Goal: Task Accomplishment & Management: Use online tool/utility

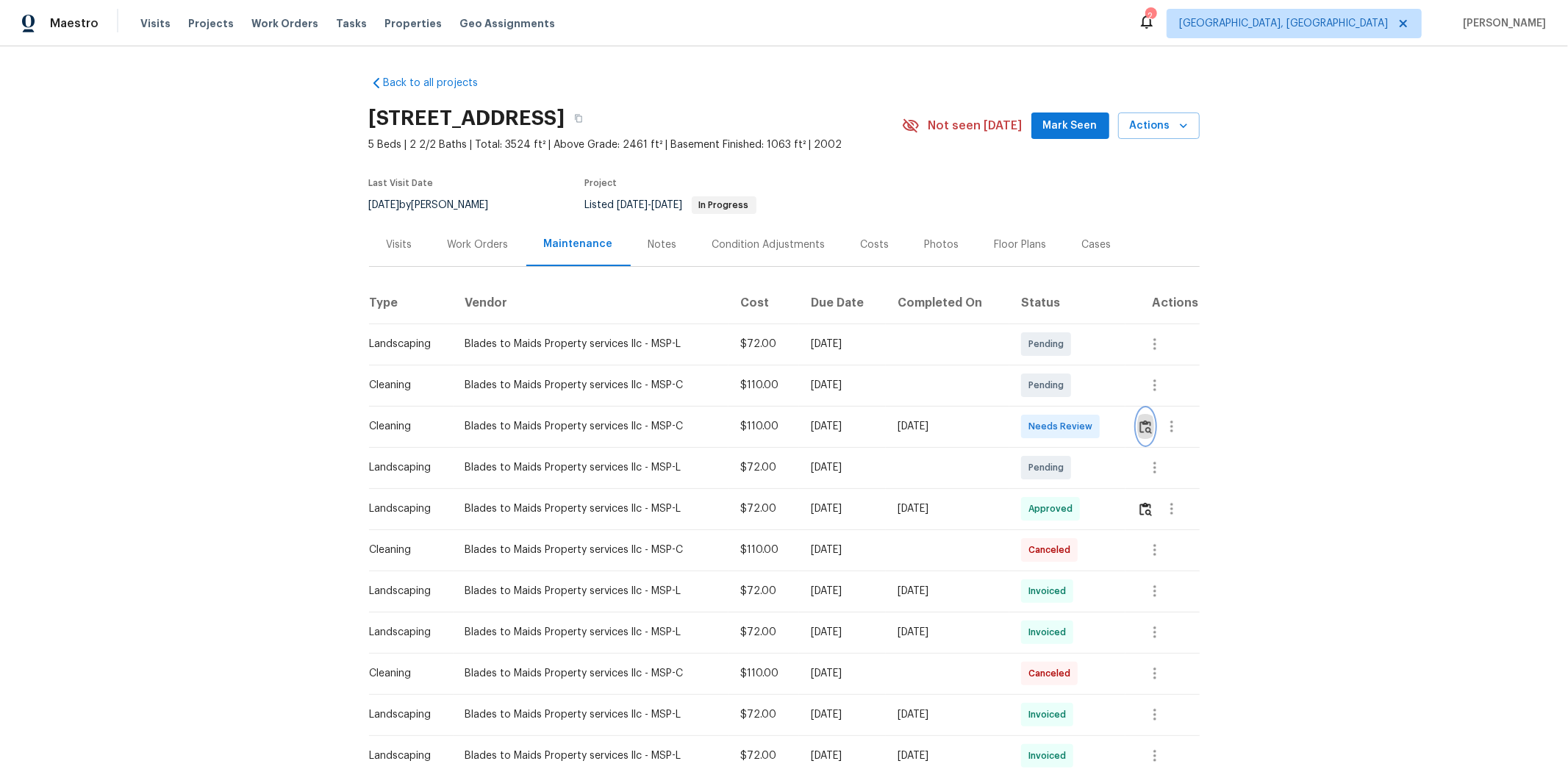
click at [1115, 427] on img "button" at bounding box center [1145, 426] width 13 height 14
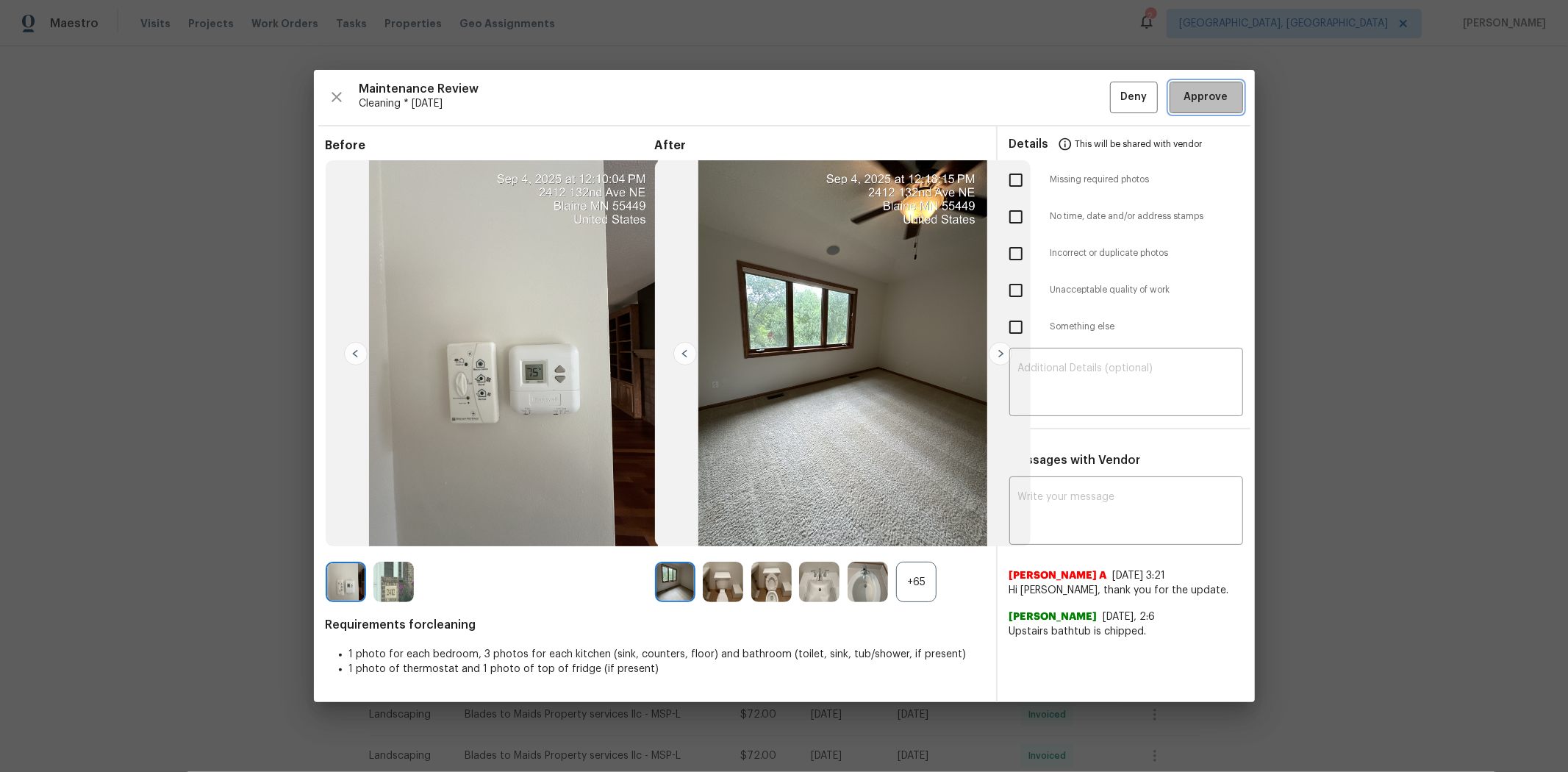
click at [1115, 101] on span "Approve" at bounding box center [1206, 97] width 44 height 19
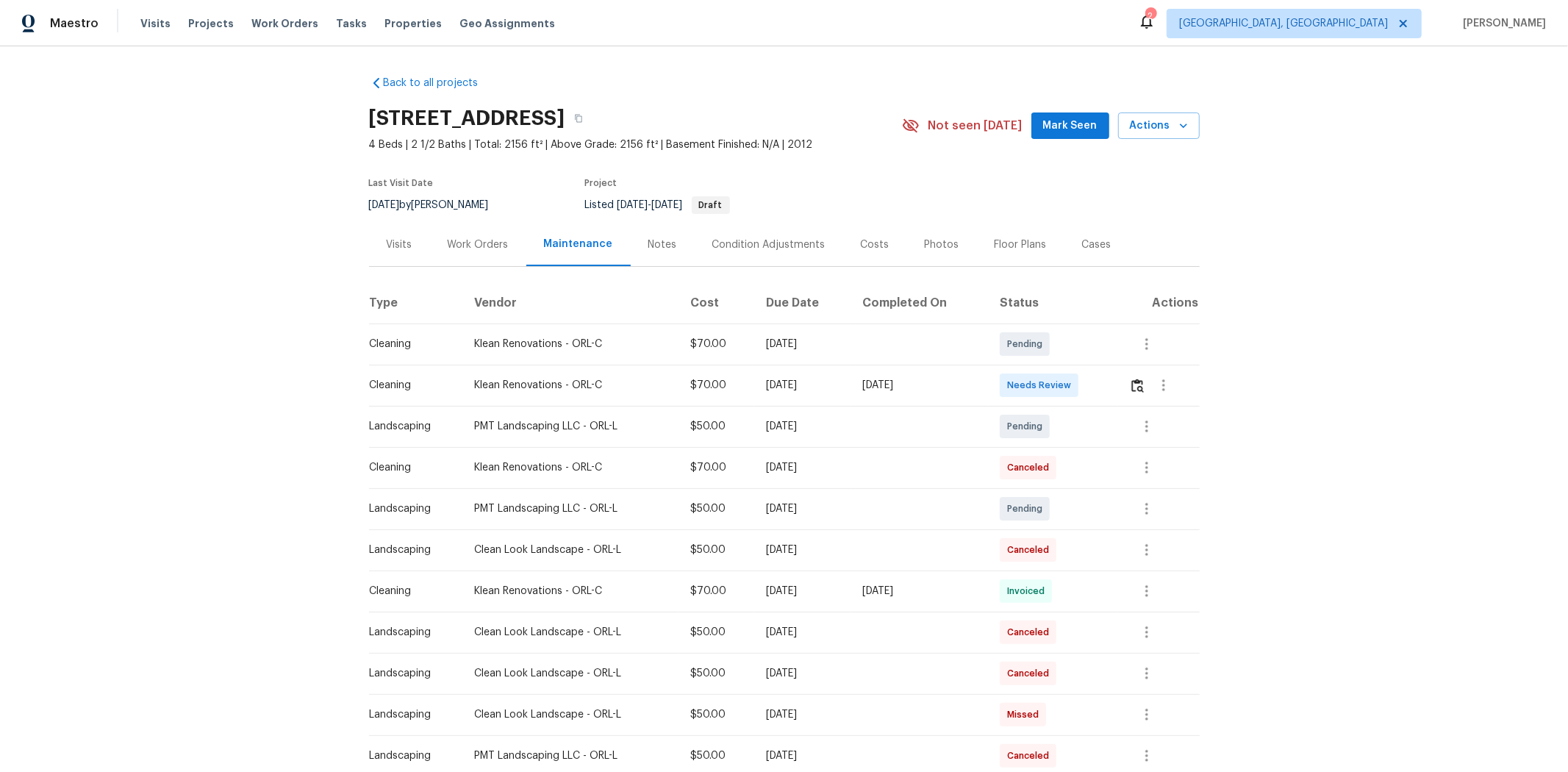
click at [1115, 396] on div at bounding box center [1163, 385] width 35 height 35
click at [1115, 383] on img "button" at bounding box center [1137, 385] width 13 height 14
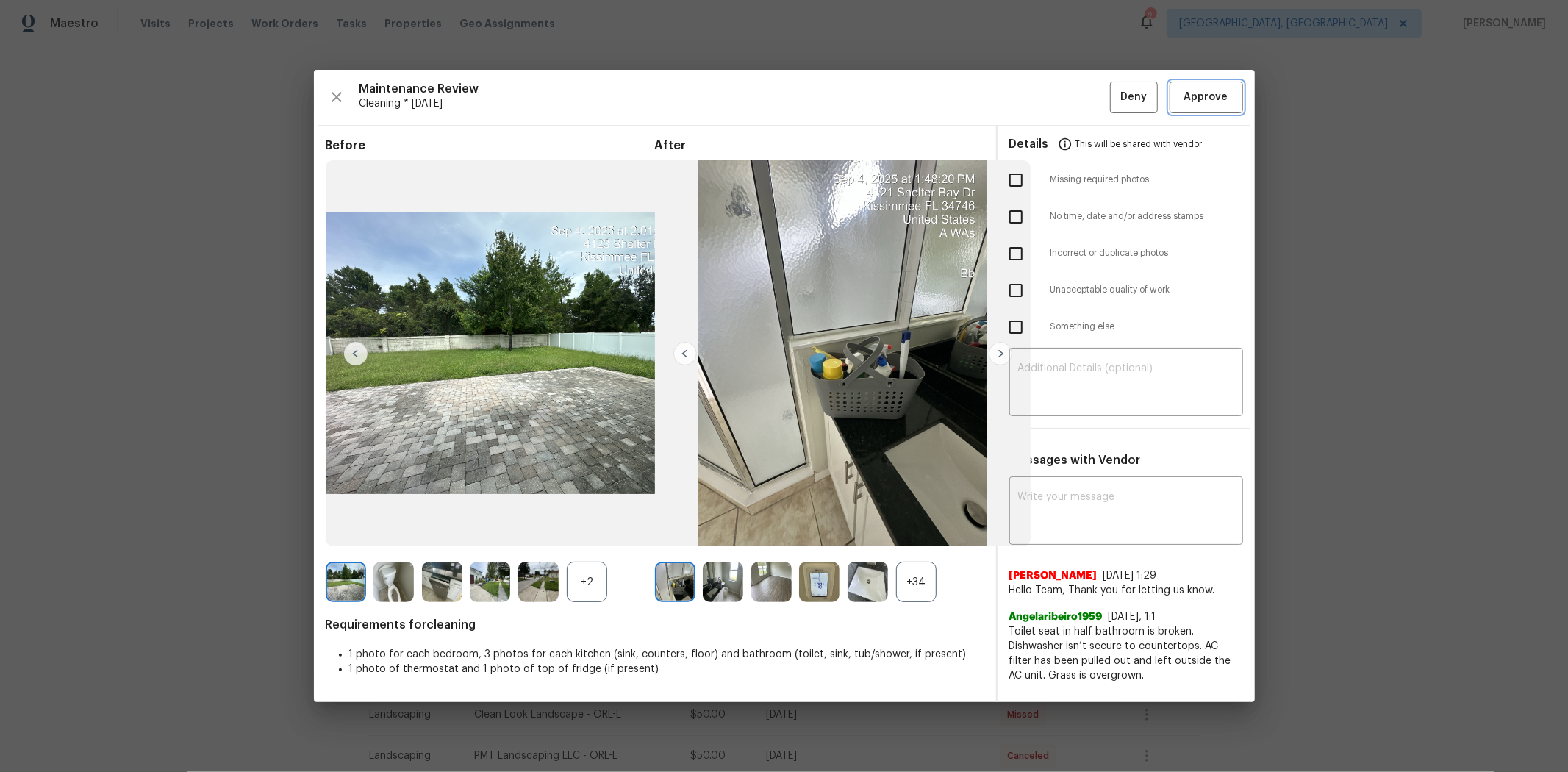
click at [1115, 91] on span "Approve" at bounding box center [1206, 97] width 50 height 19
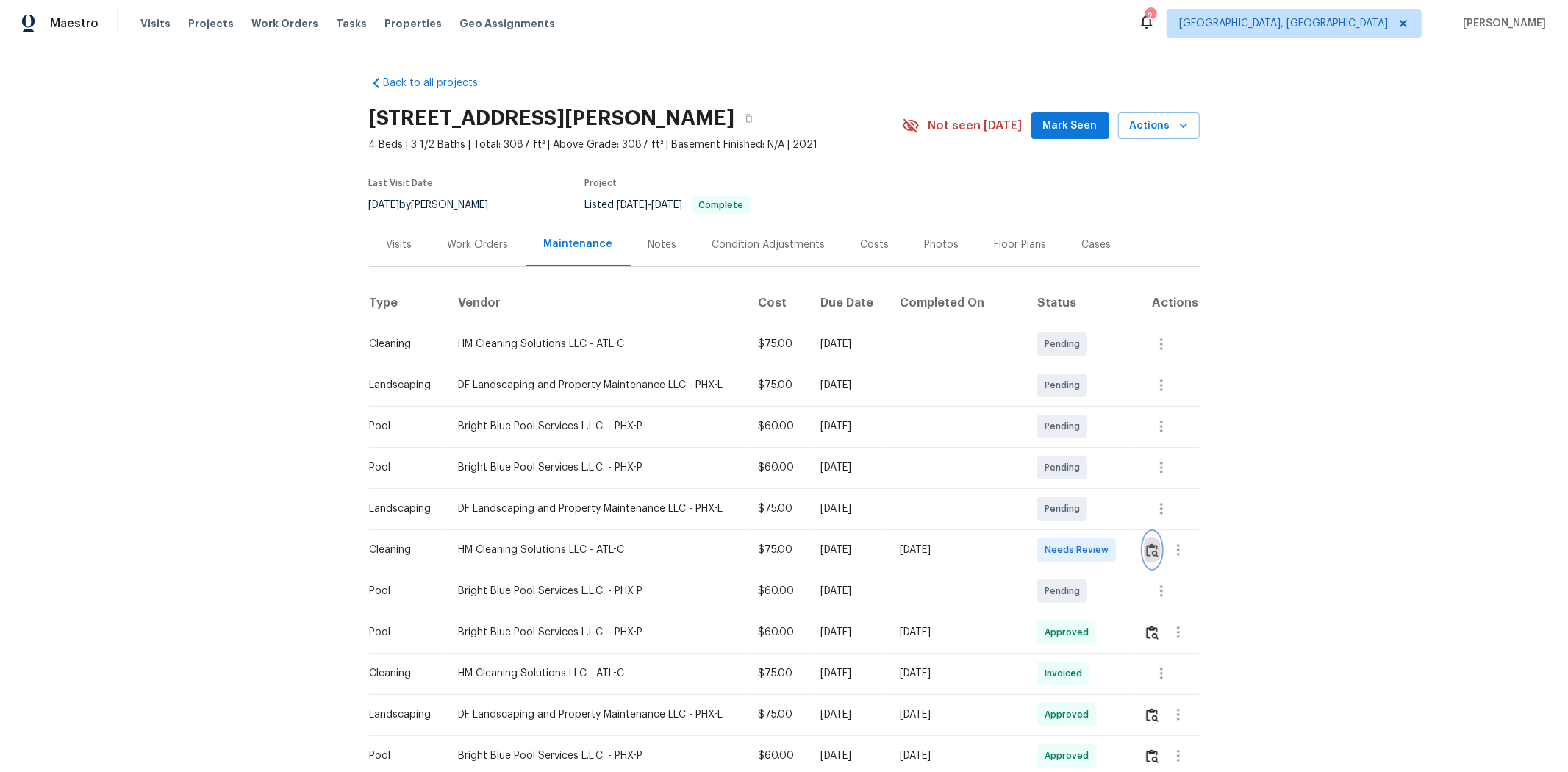
click at [1115, 516] on img "button" at bounding box center [1152, 550] width 13 height 14
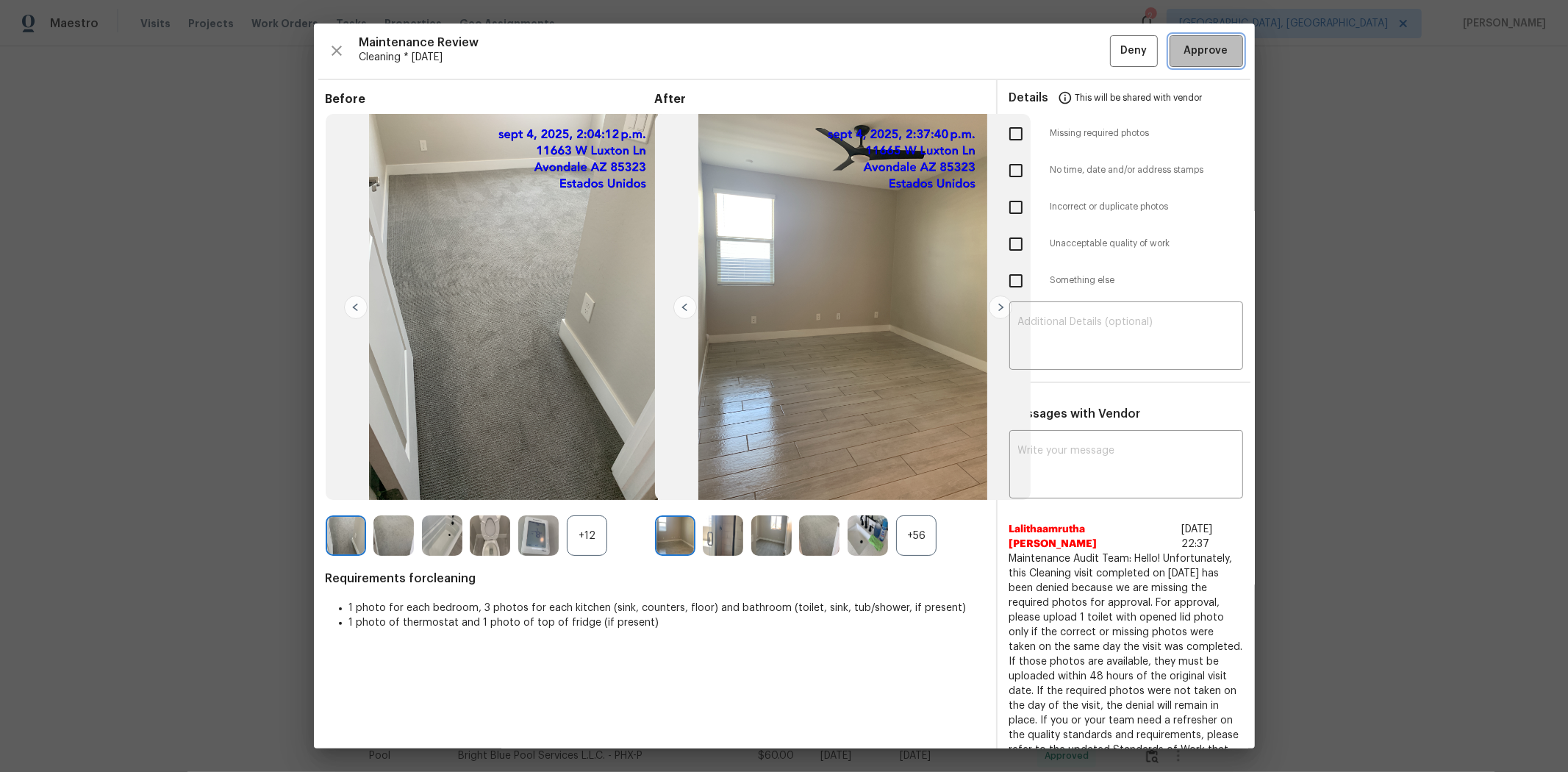
click at [1115, 53] on span "Approve" at bounding box center [1206, 51] width 44 height 19
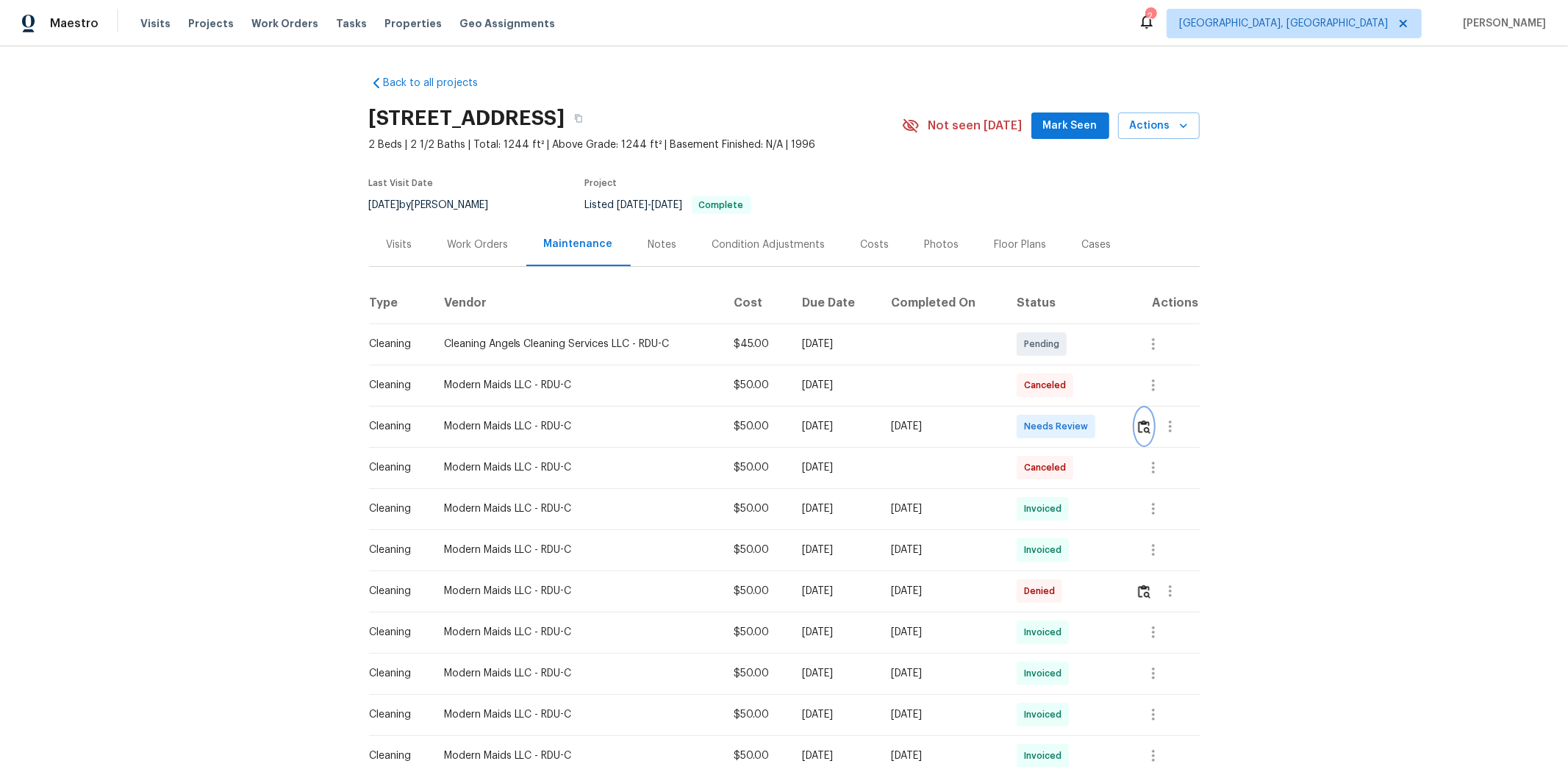
click at [1115, 425] on img "button" at bounding box center [1144, 426] width 13 height 14
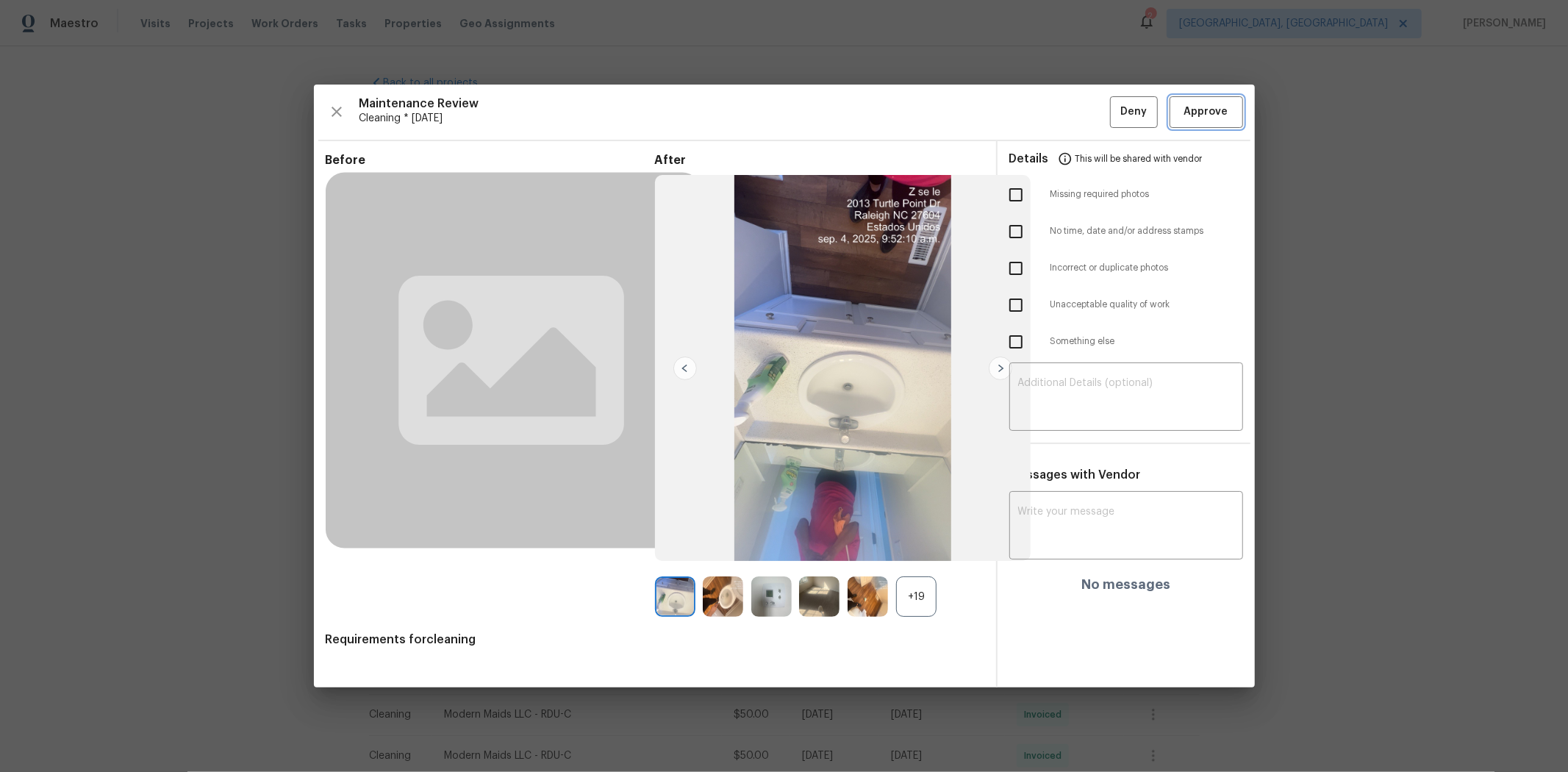
click at [1115, 121] on button "Approve" at bounding box center [1206, 112] width 73 height 31
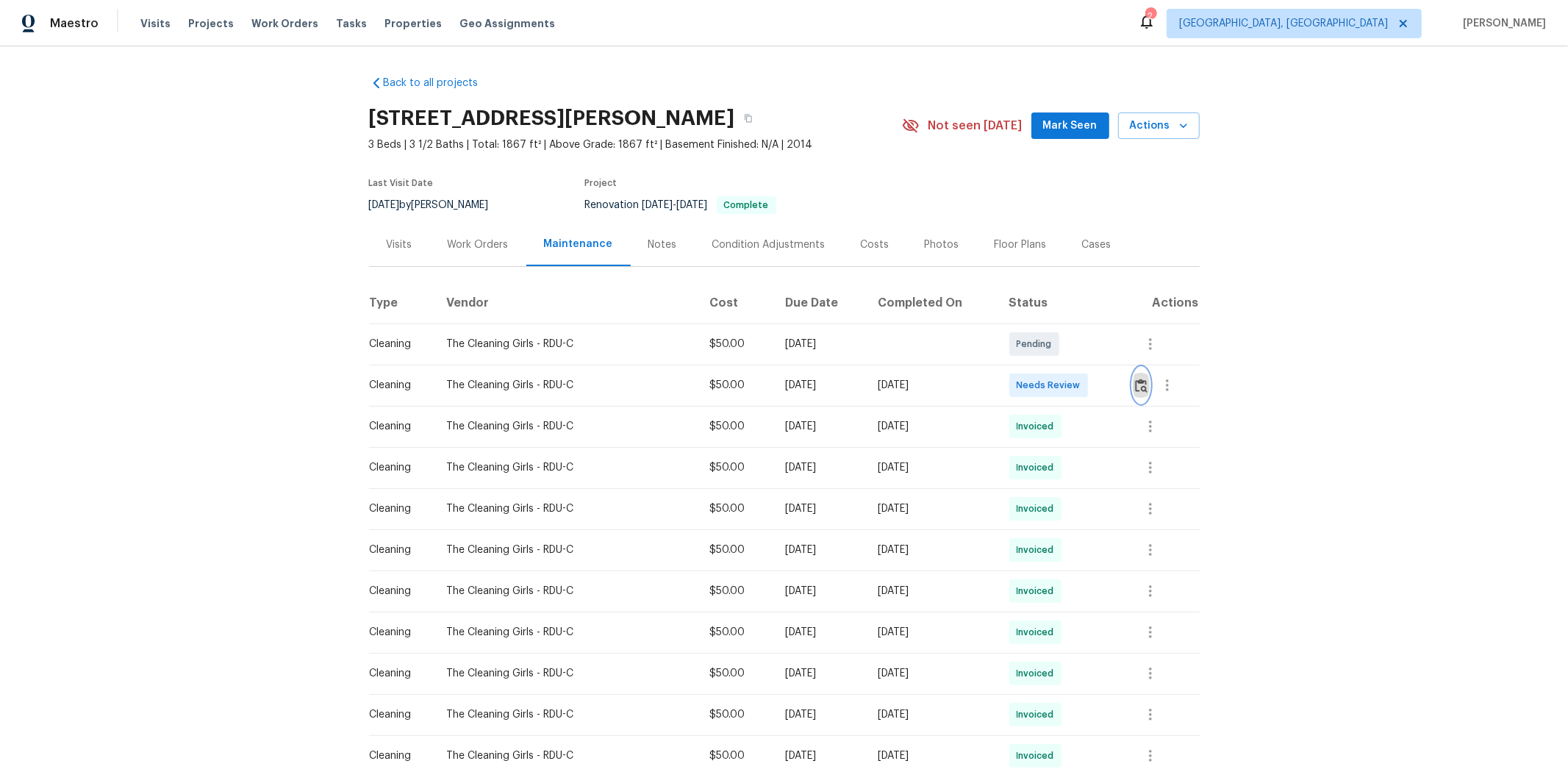
click at [843, 385] on img "button" at bounding box center [1141, 385] width 13 height 14
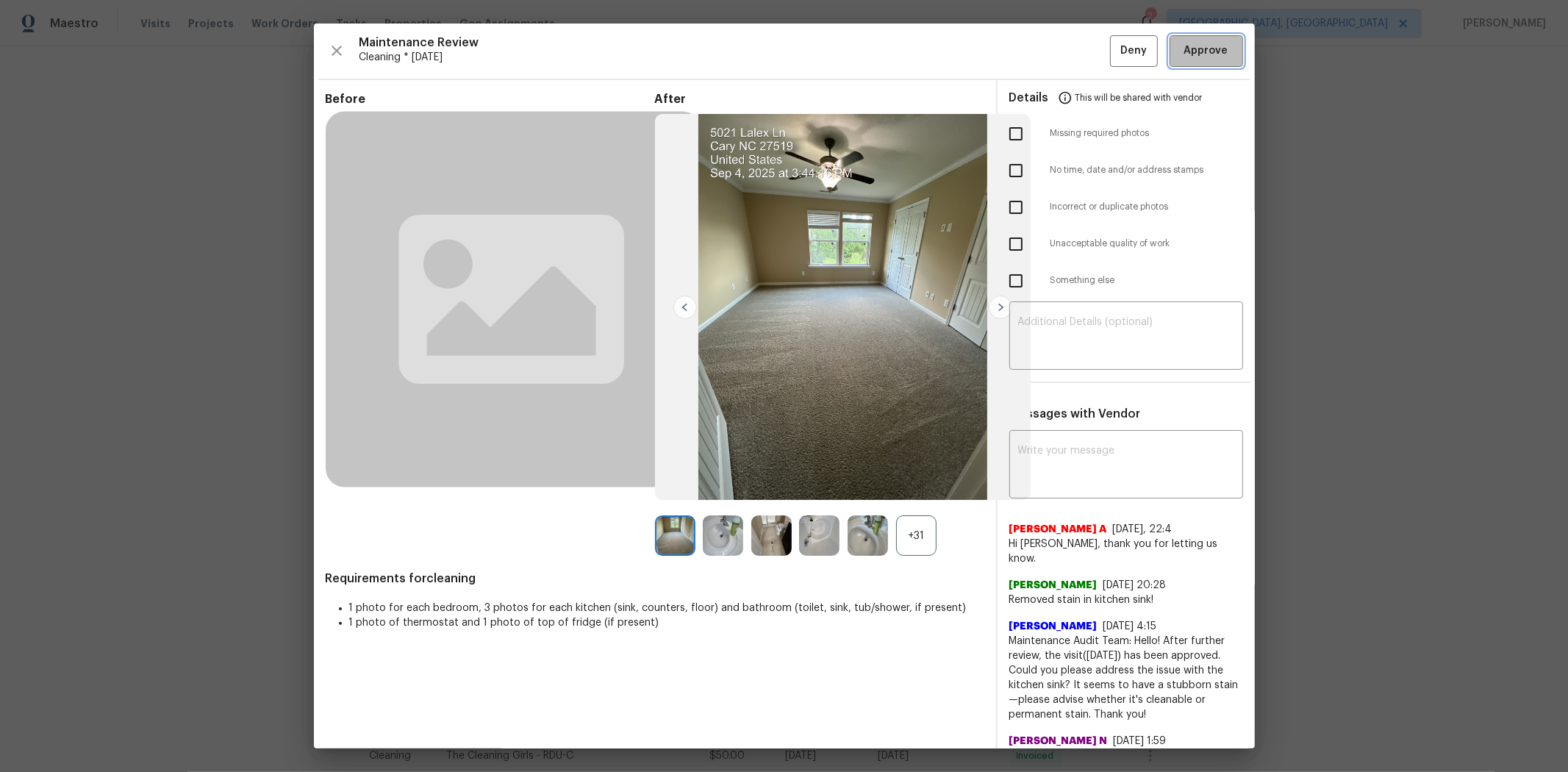
click at [843, 49] on span "Approve" at bounding box center [1206, 51] width 44 height 19
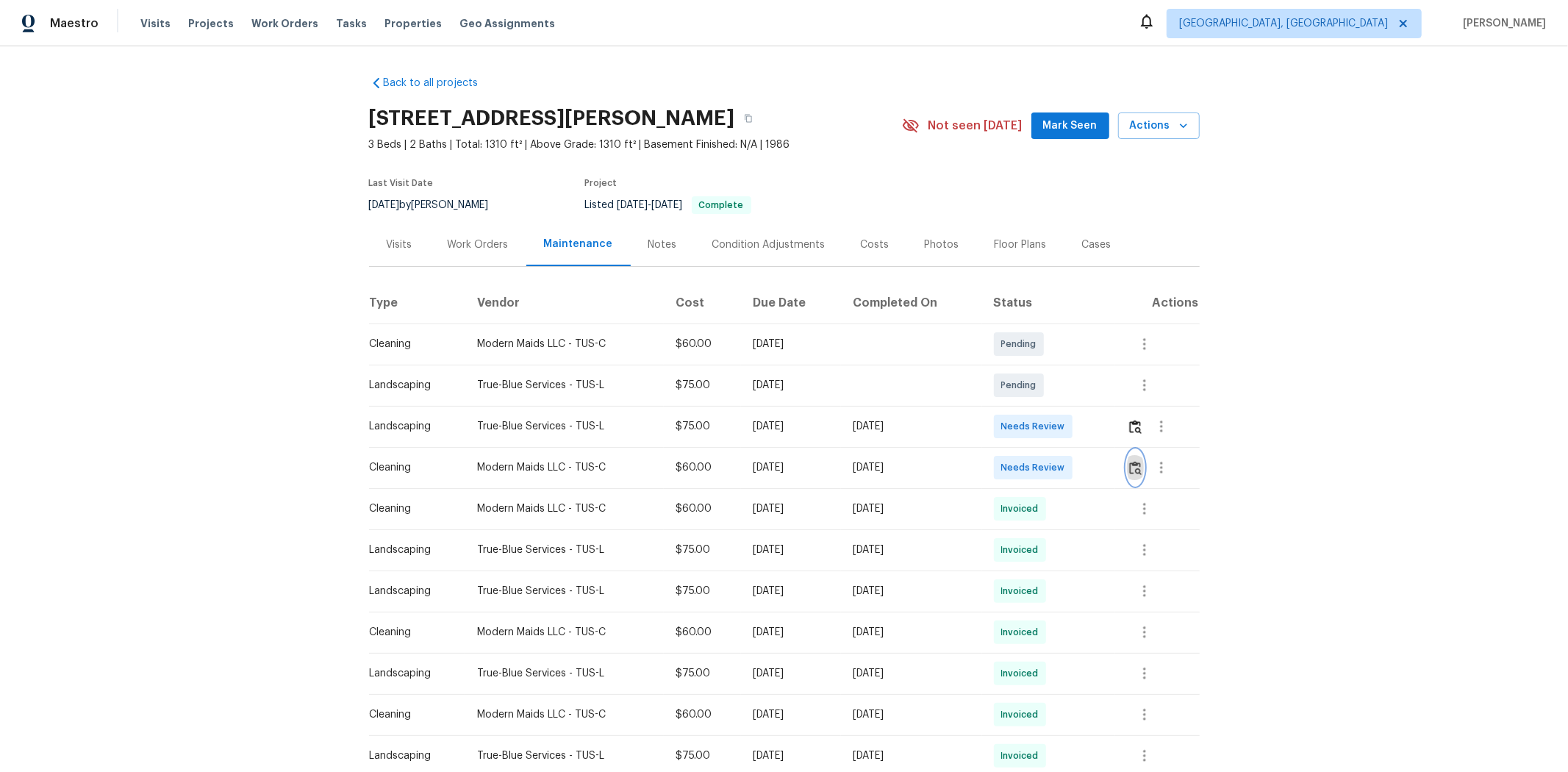
click at [1115, 468] on img "button" at bounding box center [1135, 468] width 13 height 14
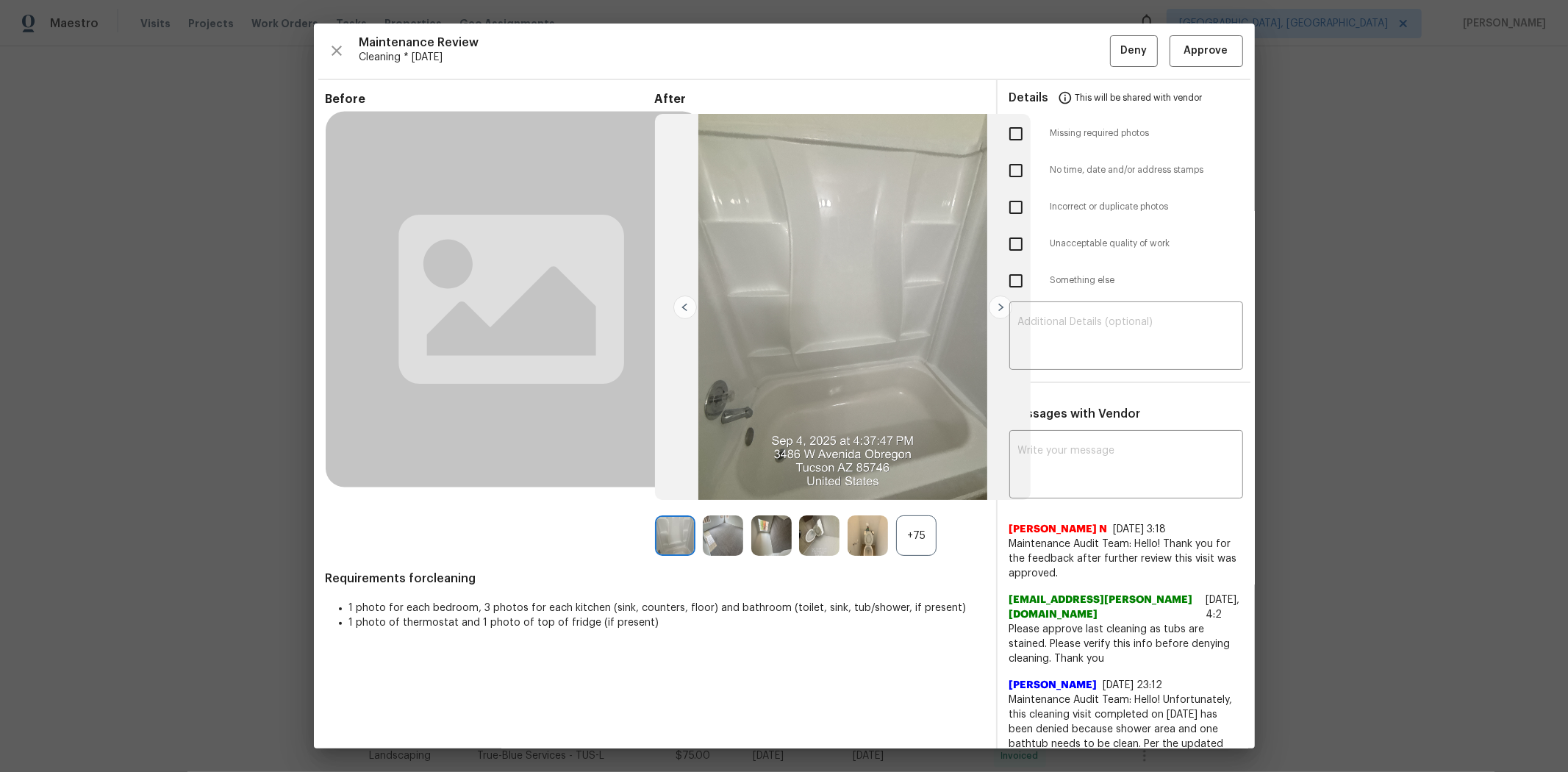
click at [1115, 67] on div "Maintenance Review Cleaning * Tue, Sep 02 Deny Approve Before After +75 Require…" at bounding box center [784, 386] width 941 height 726
click at [1115, 66] on button "Approve" at bounding box center [1206, 51] width 73 height 31
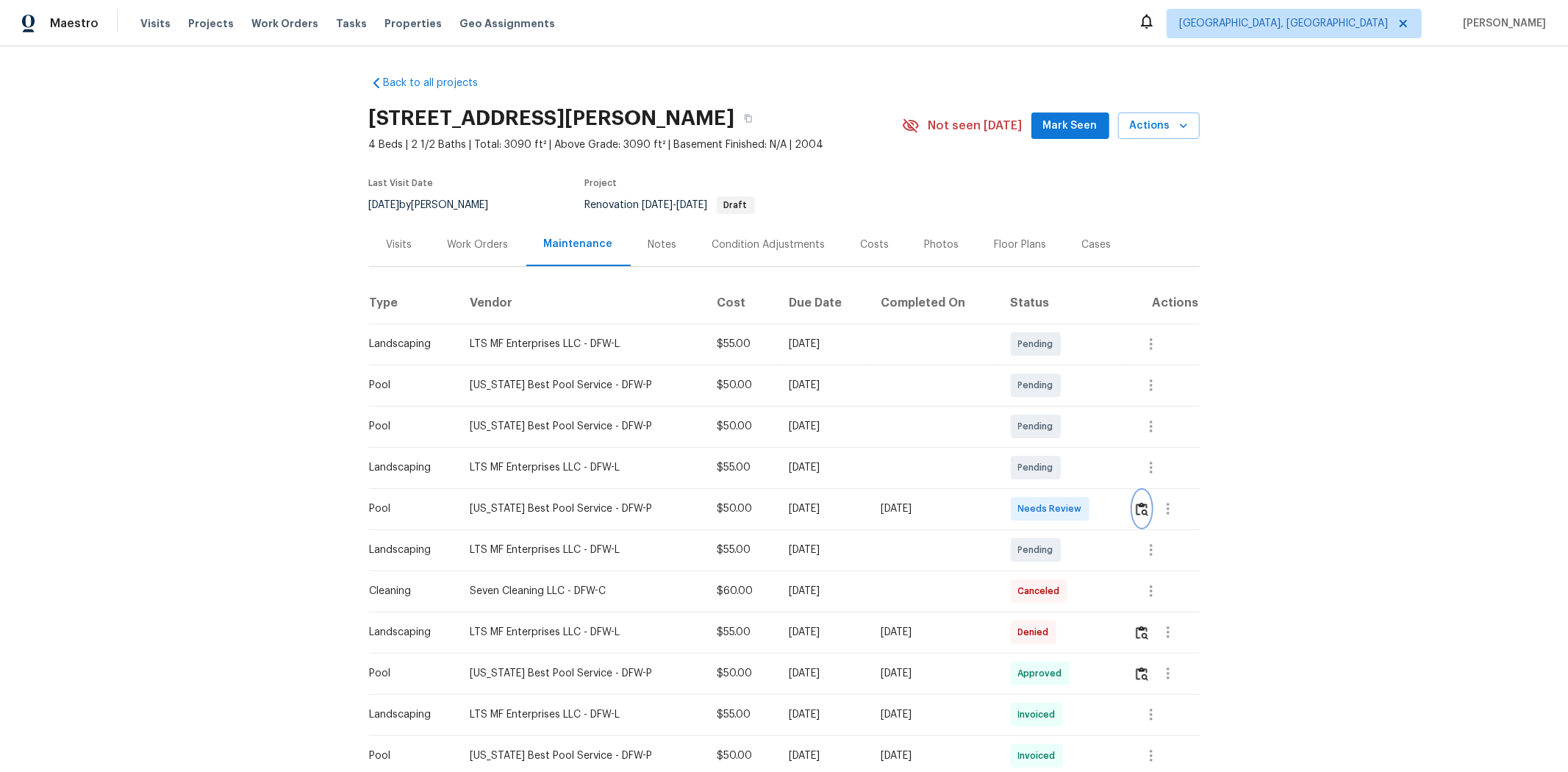
click at [1115, 504] on img "button" at bounding box center [1142, 509] width 13 height 14
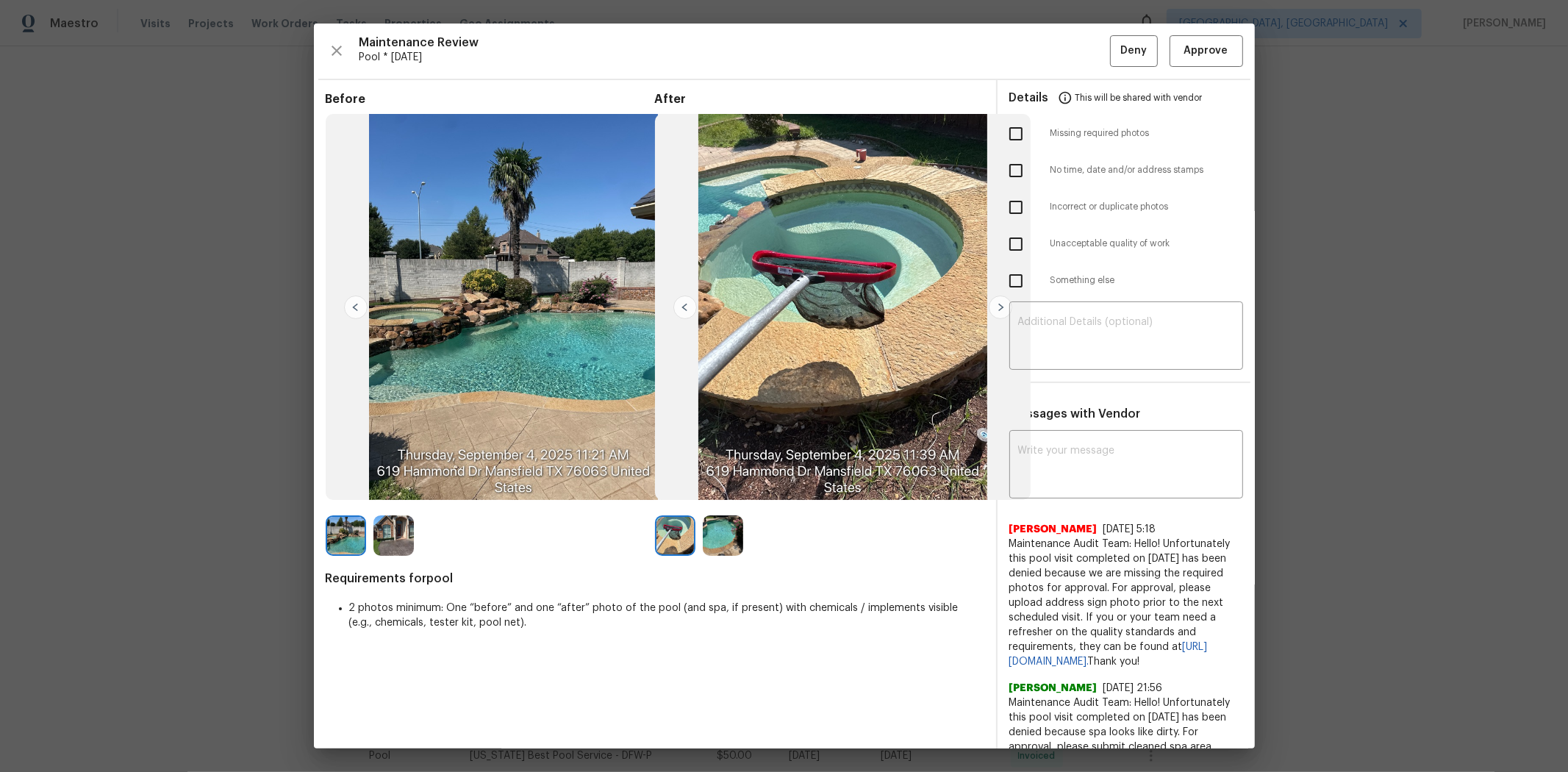
click at [1115, 74] on div "Maintenance Review Pool * Tue, Sep 02 Deny Approve Before After Requirements fo…" at bounding box center [784, 386] width 941 height 726
click at [1115, 62] on button "Approve" at bounding box center [1206, 51] width 73 height 31
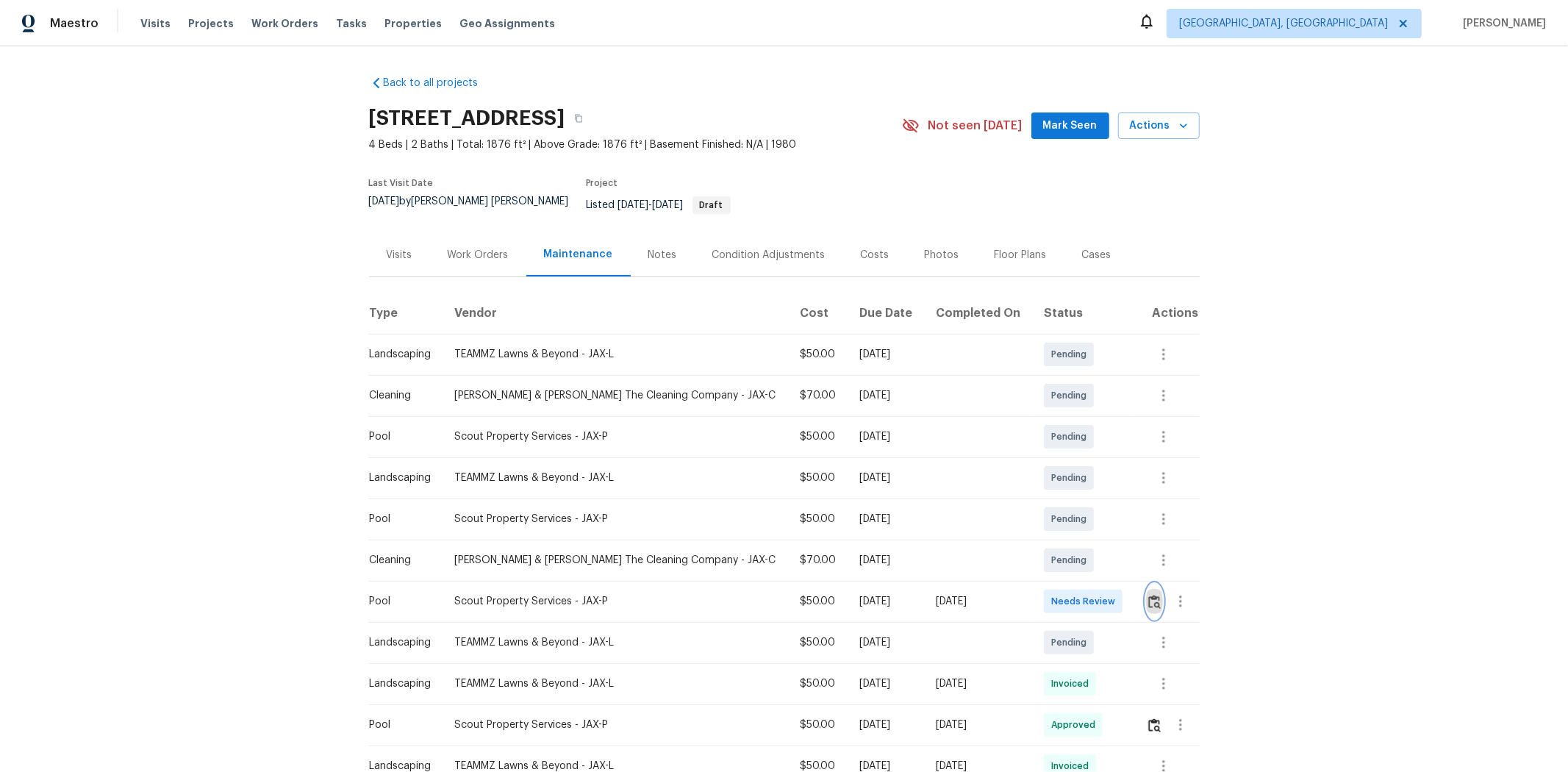
click at [843, 493] on img "button" at bounding box center [1154, 602] width 13 height 14
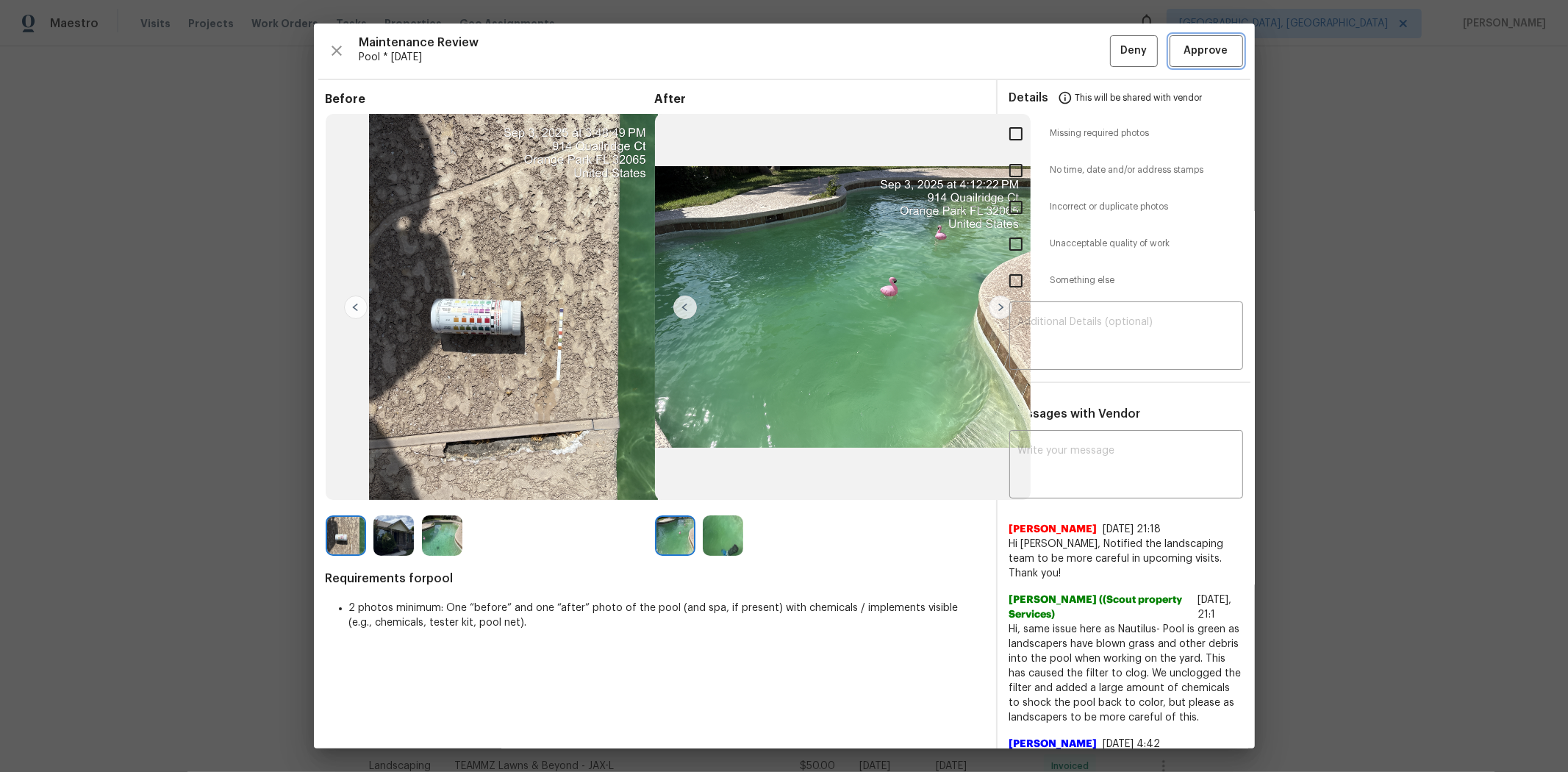
click at [843, 55] on button "Approve" at bounding box center [1206, 51] width 73 height 31
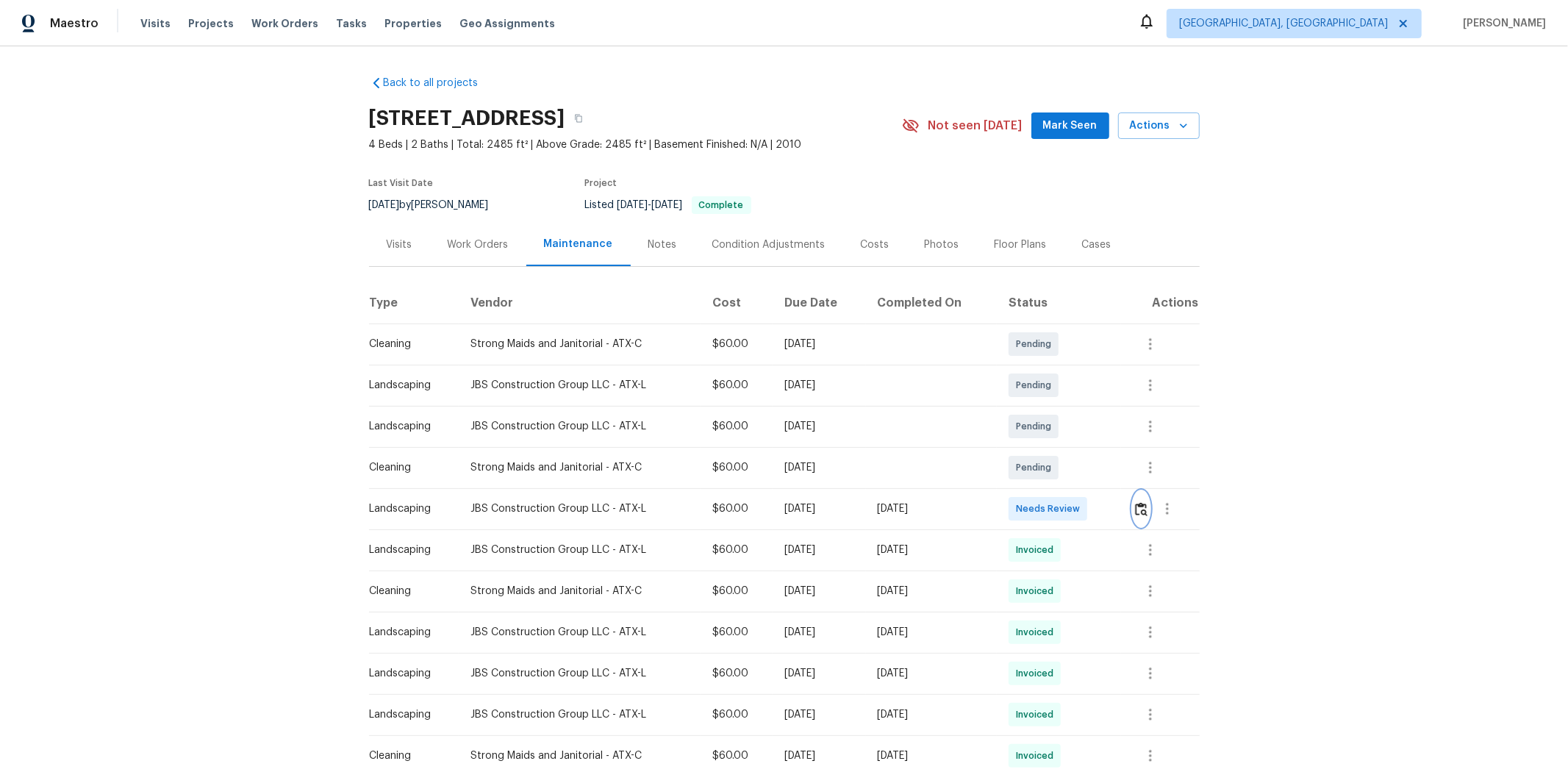
click at [1115, 504] on button "button" at bounding box center [1141, 508] width 17 height 35
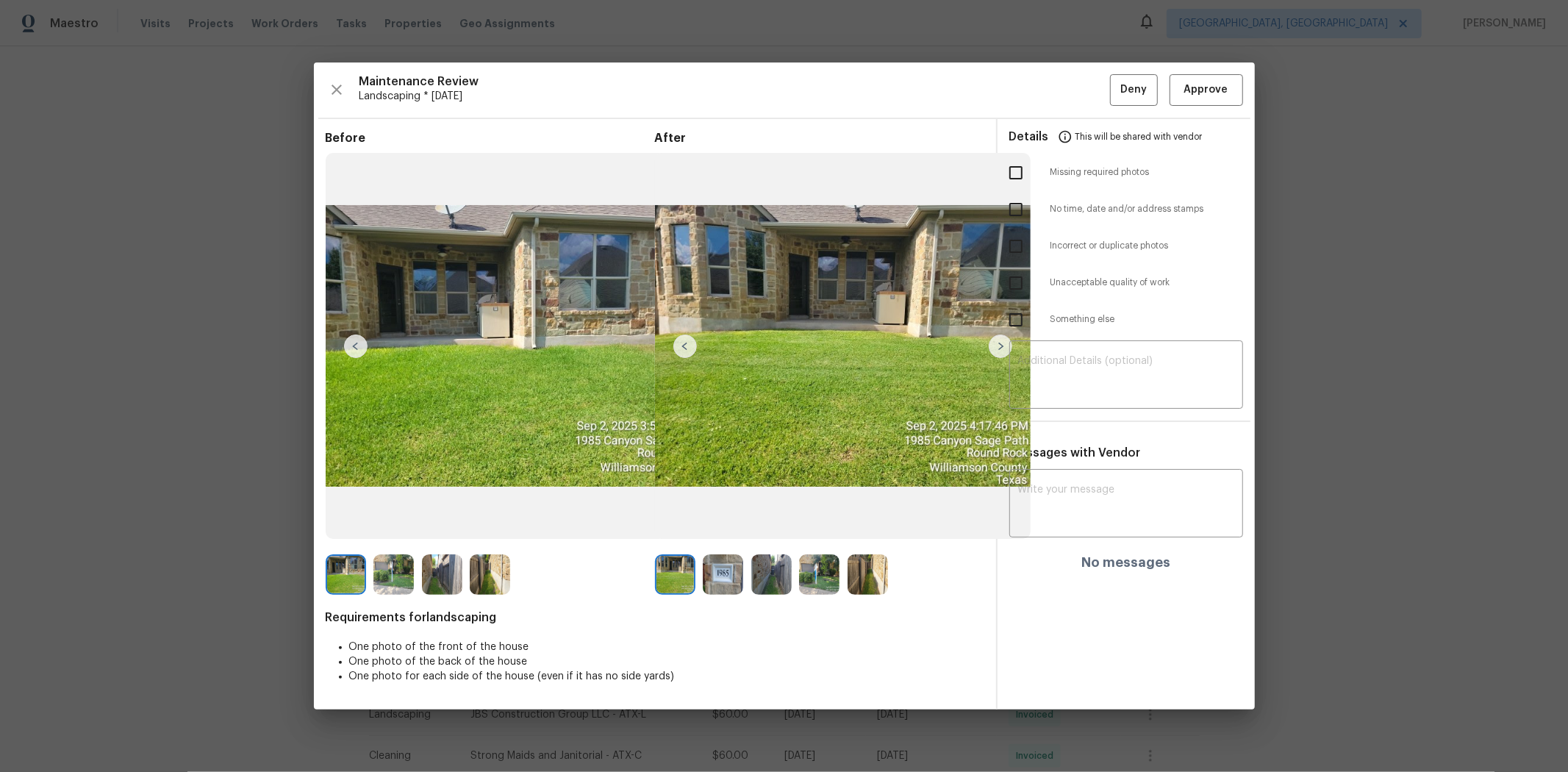
click at [714, 516] on img at bounding box center [723, 575] width 40 height 40
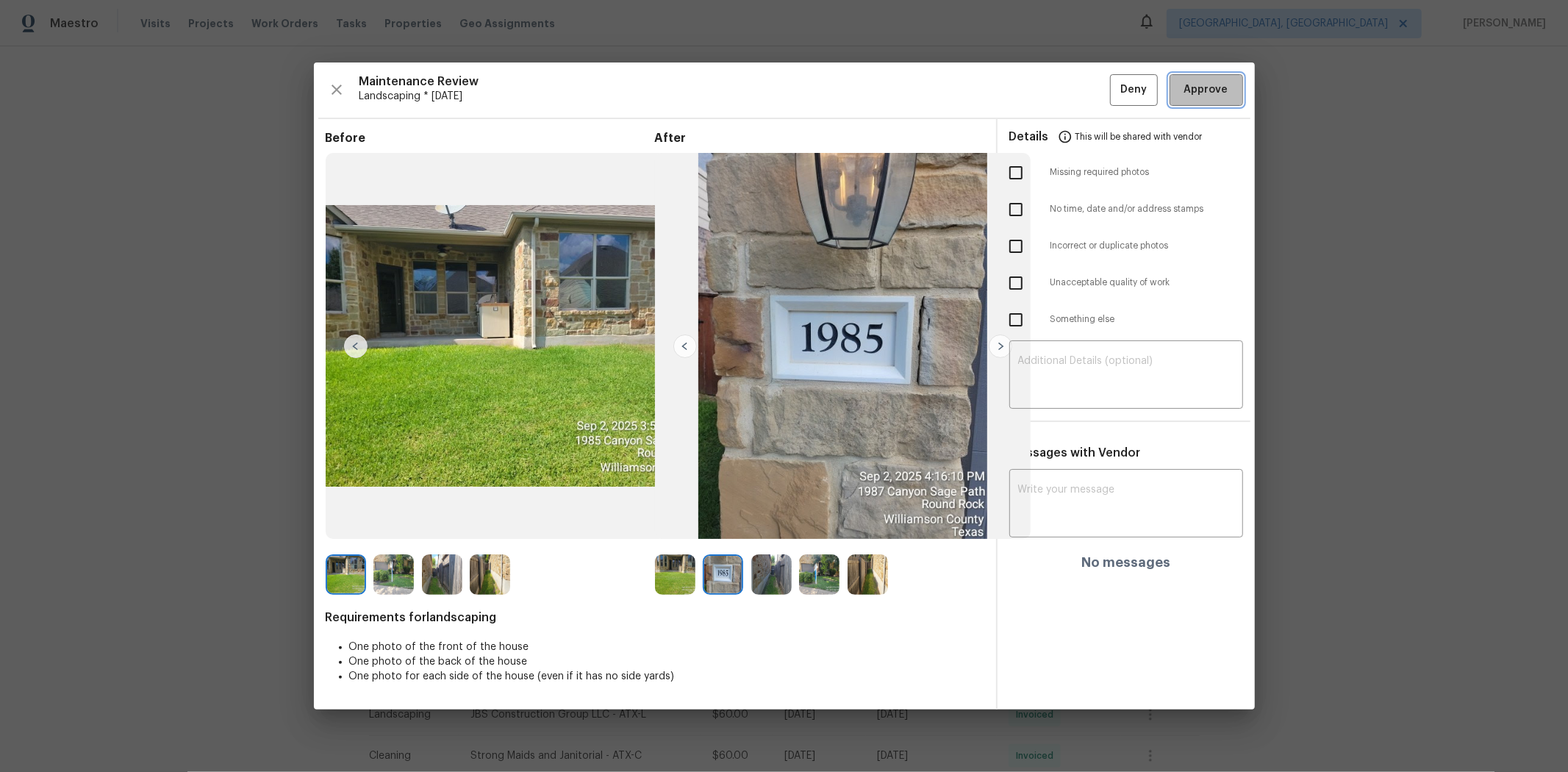
click at [1115, 93] on span "Approve" at bounding box center [1206, 90] width 44 height 19
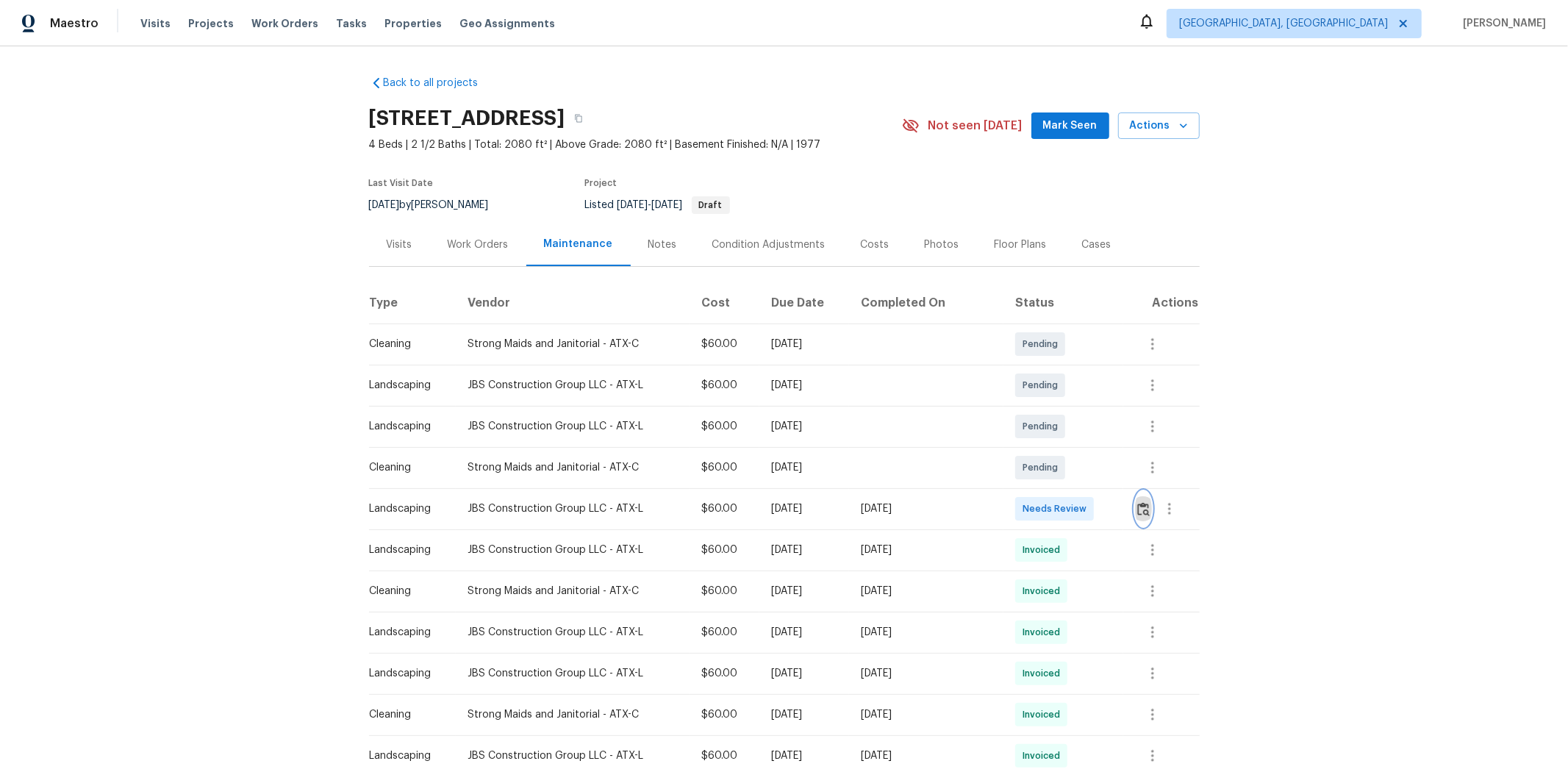
click at [1115, 512] on img "button" at bounding box center [1143, 509] width 13 height 14
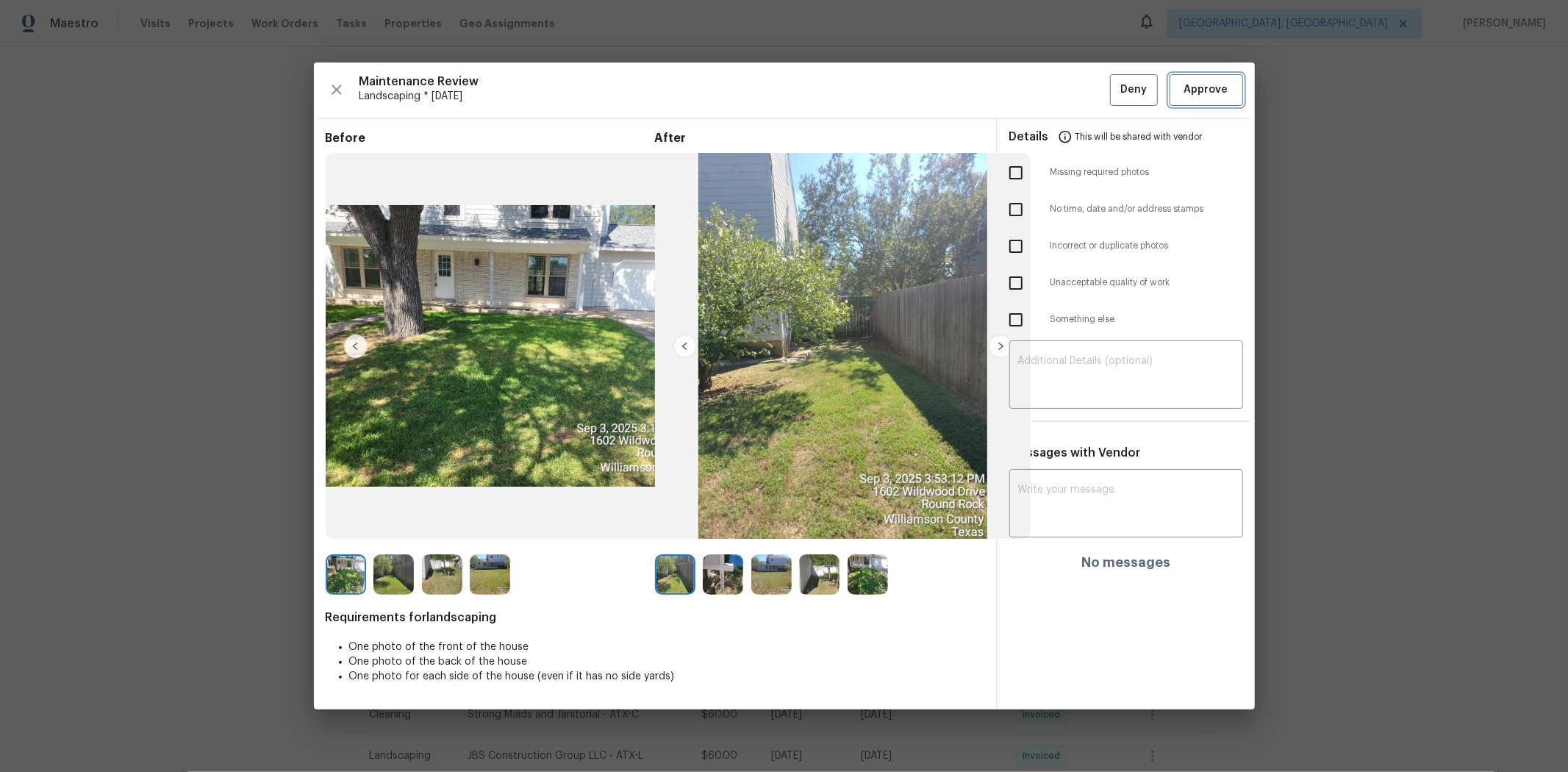
click at [1115, 97] on span "Approve" at bounding box center [1206, 90] width 44 height 19
